Goal: Obtain resource: Download file/media

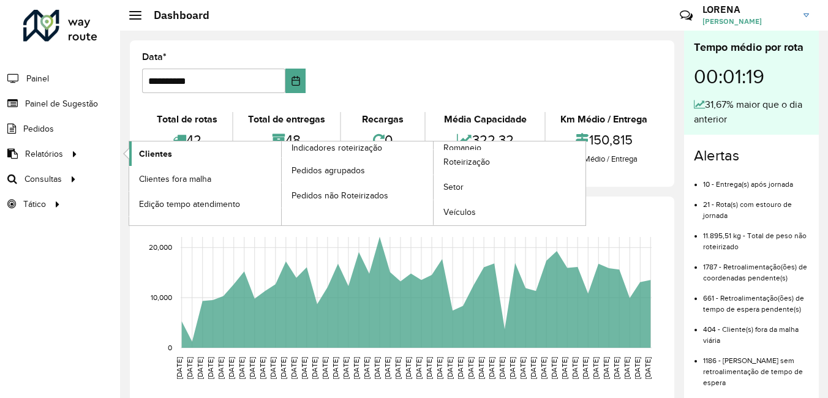
click at [143, 148] on span "Clientes" at bounding box center [155, 154] width 33 height 13
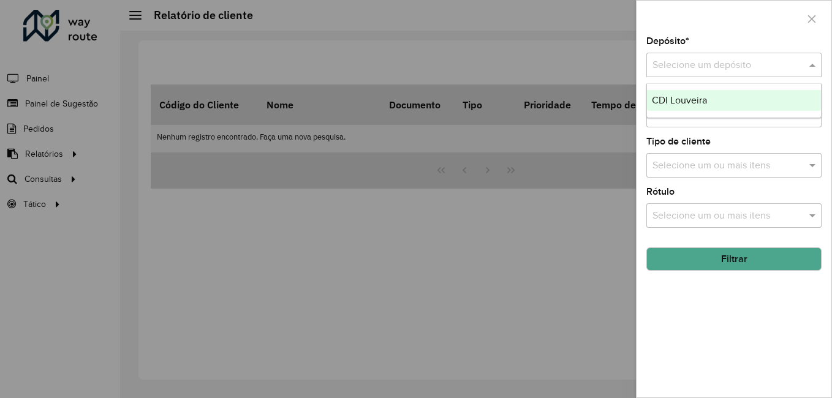
click at [718, 76] on div "Selecione um depósito" at bounding box center [733, 65] width 175 height 25
click at [714, 100] on div "CDI Louveira" at bounding box center [734, 100] width 174 height 21
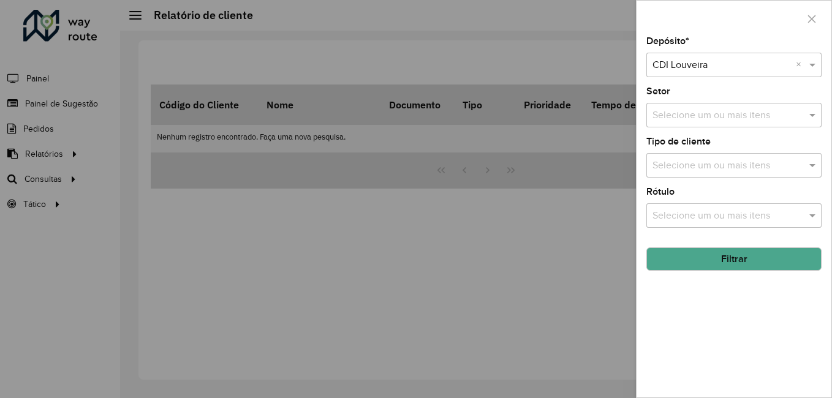
click at [721, 257] on button "Filtrar" at bounding box center [733, 258] width 175 height 23
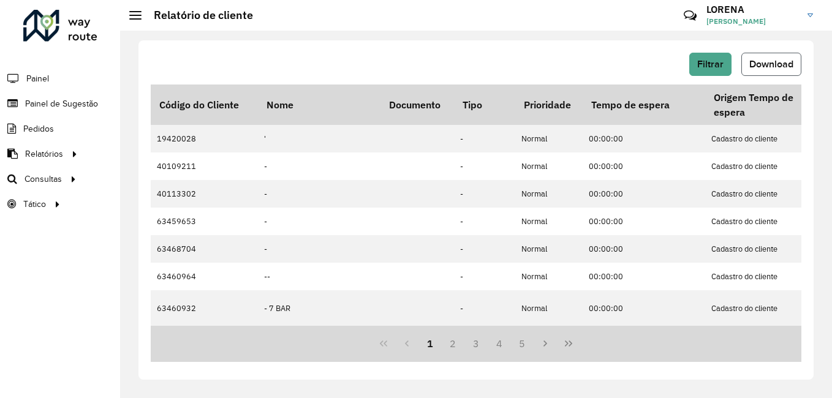
click at [785, 58] on button "Download" at bounding box center [771, 64] width 60 height 23
click at [753, 64] on span "Download" at bounding box center [771, 64] width 44 height 10
